Goal: Navigation & Orientation: Find specific page/section

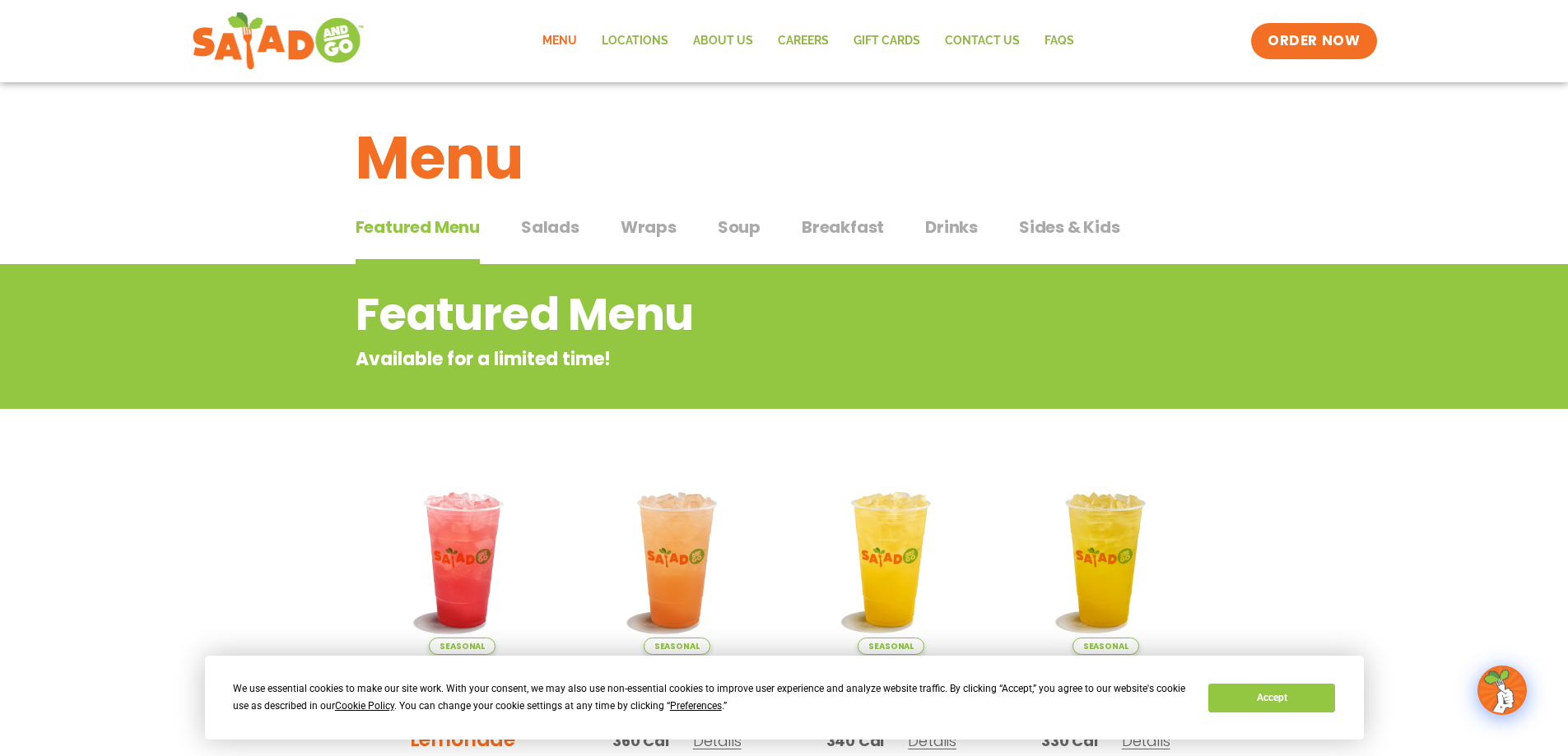
drag, startPoint x: 993, startPoint y: 229, endPoint x: 963, endPoint y: 229, distance: 30.0
click at [992, 229] on div "Featured Menu Featured Menu Salads Salads Wraps Wraps Soup Soup Breakfast Break…" at bounding box center [784, 237] width 858 height 56
click at [959, 229] on span "Drinks" at bounding box center [952, 227] width 53 height 25
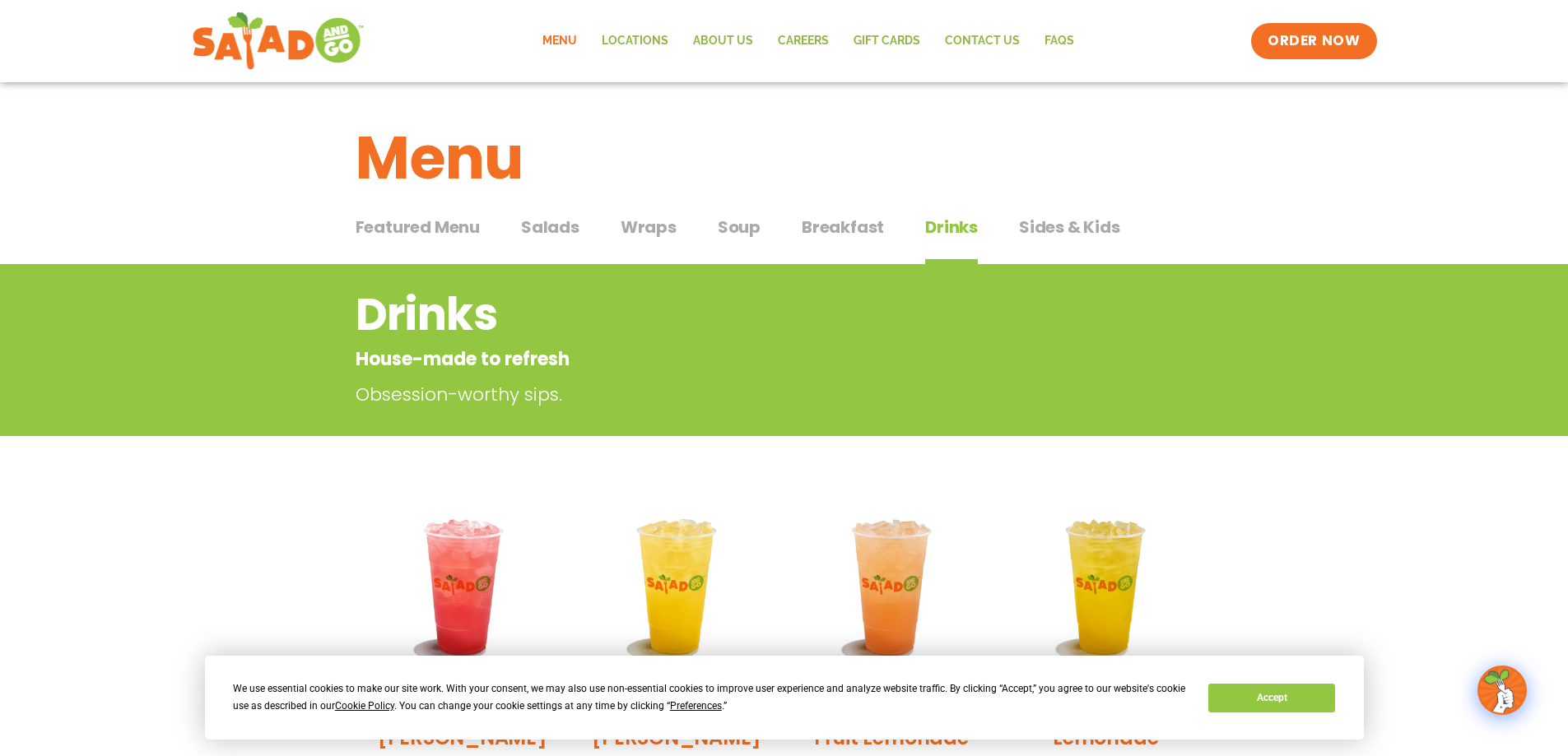
click at [467, 229] on span "Featured Menu" at bounding box center [418, 227] width 124 height 25
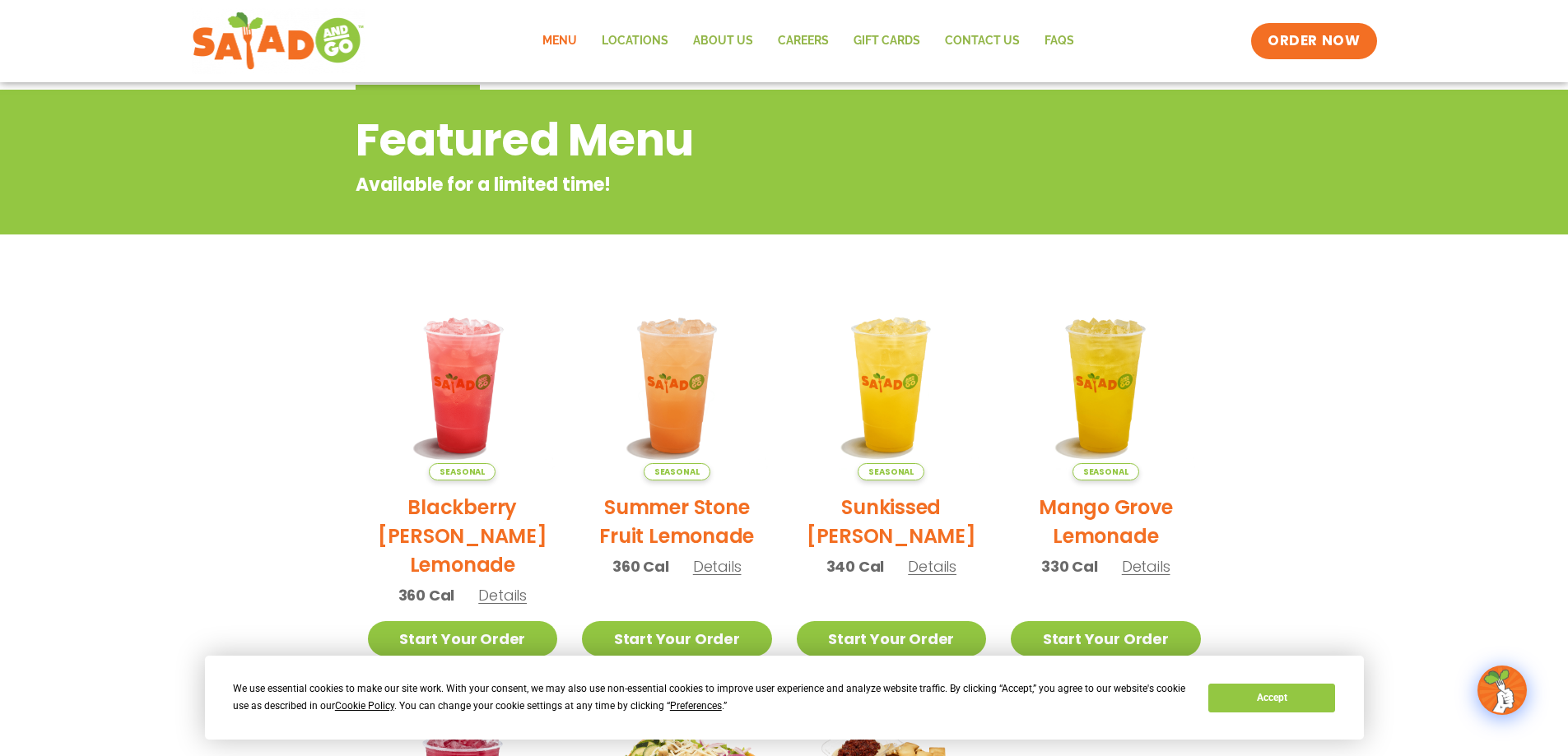
scroll to position [165, 0]
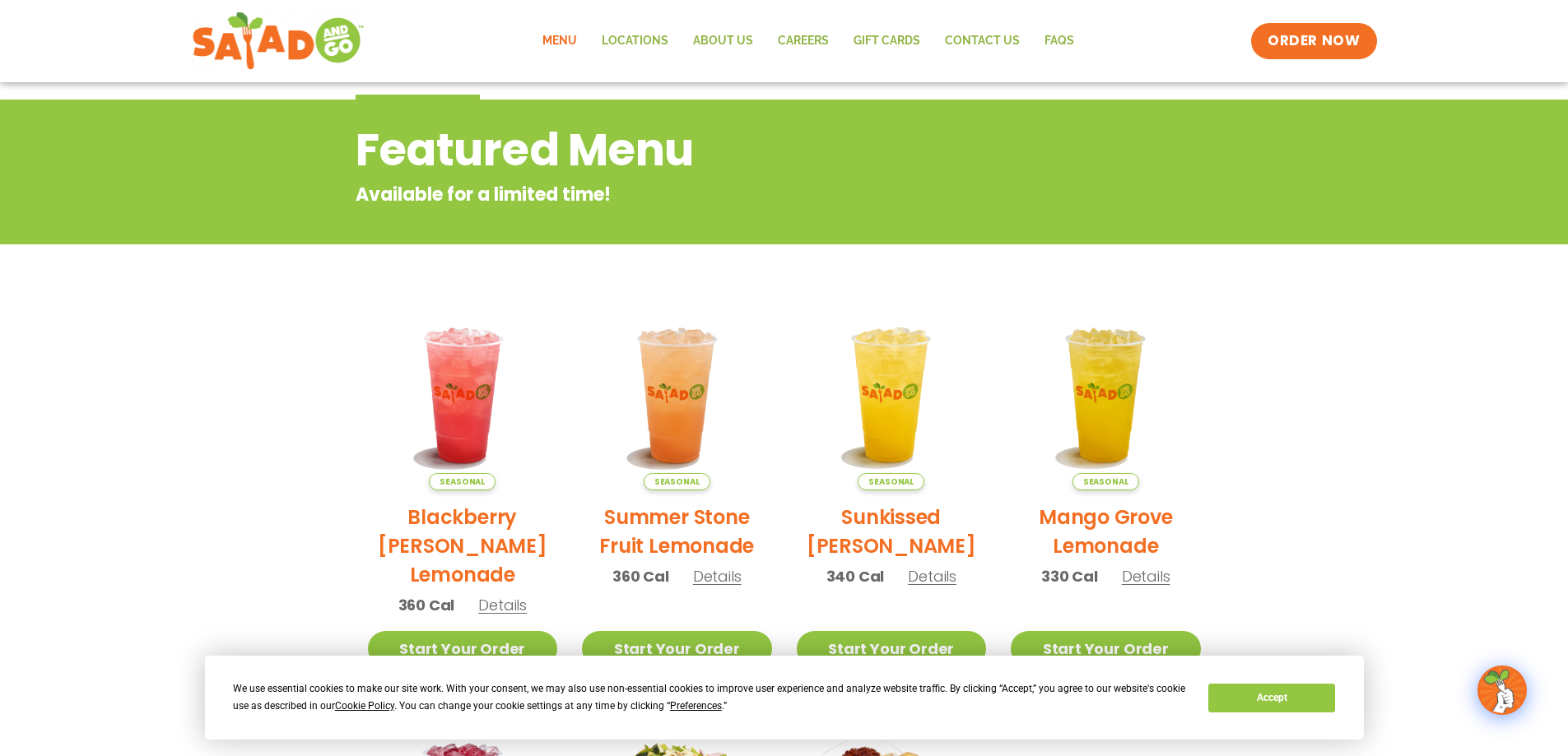
click at [572, 44] on link "Menu" at bounding box center [560, 40] width 60 height 38
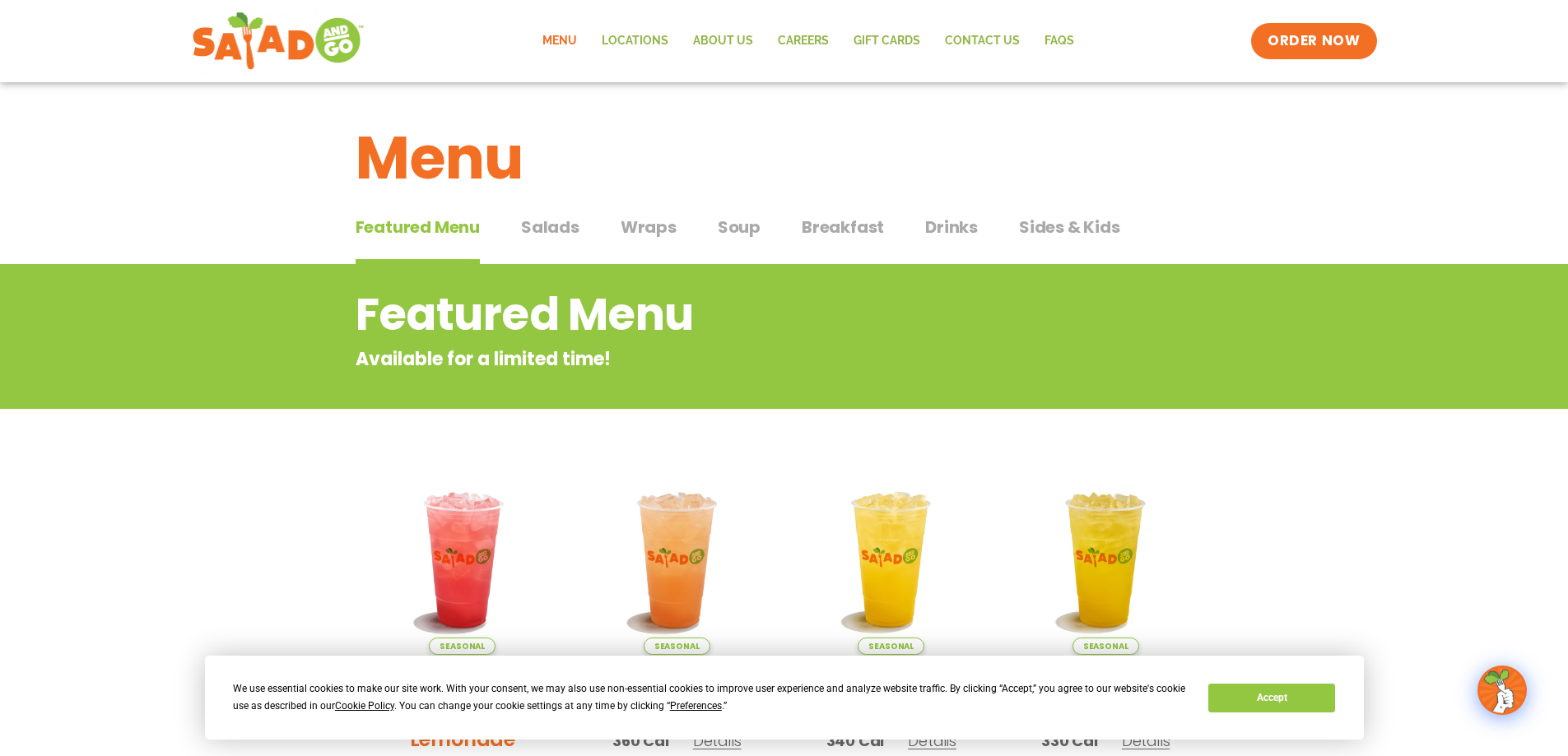
click at [565, 216] on span "Salads" at bounding box center [550, 227] width 59 height 25
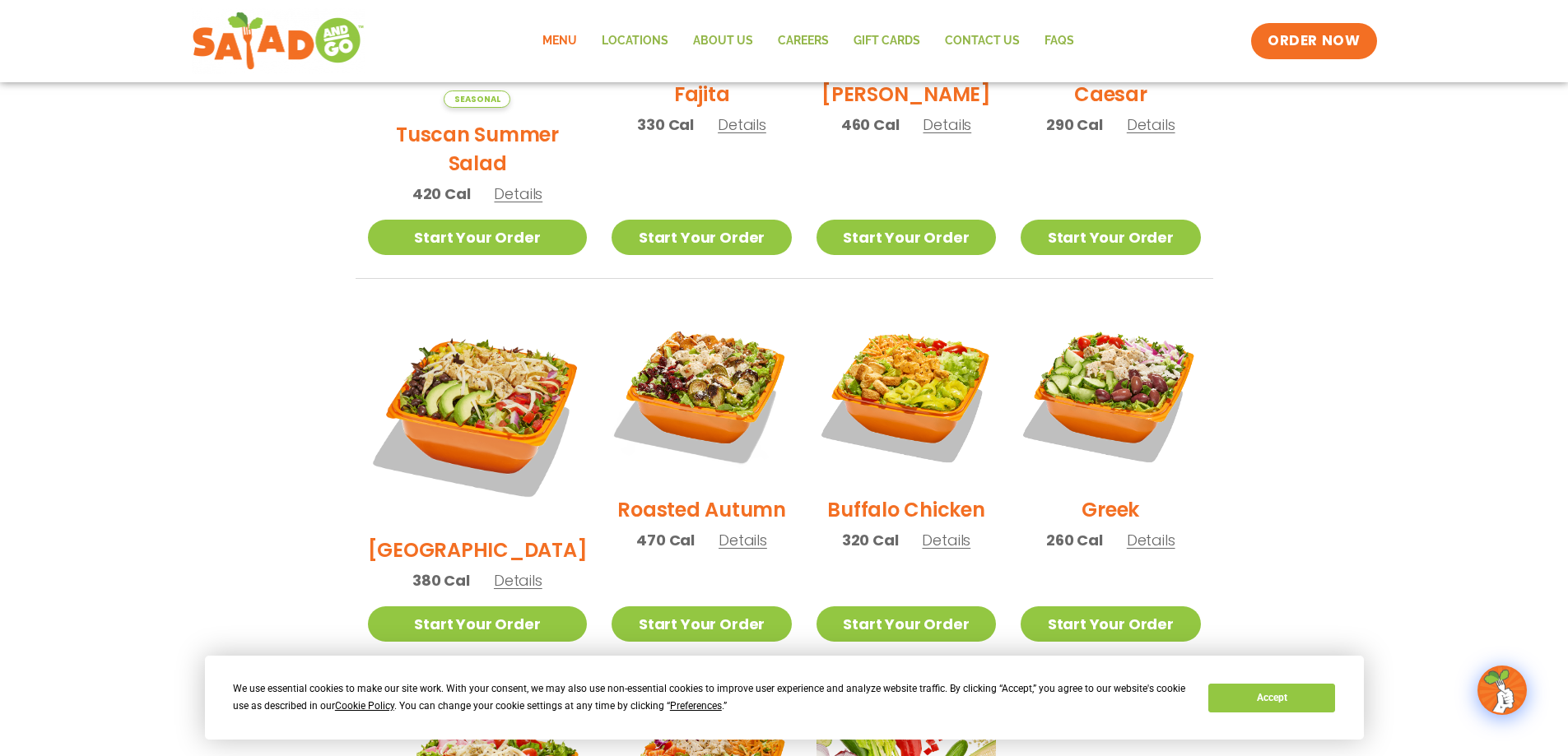
scroll to position [576, 0]
